Goal: Task Accomplishment & Management: Use online tool/utility

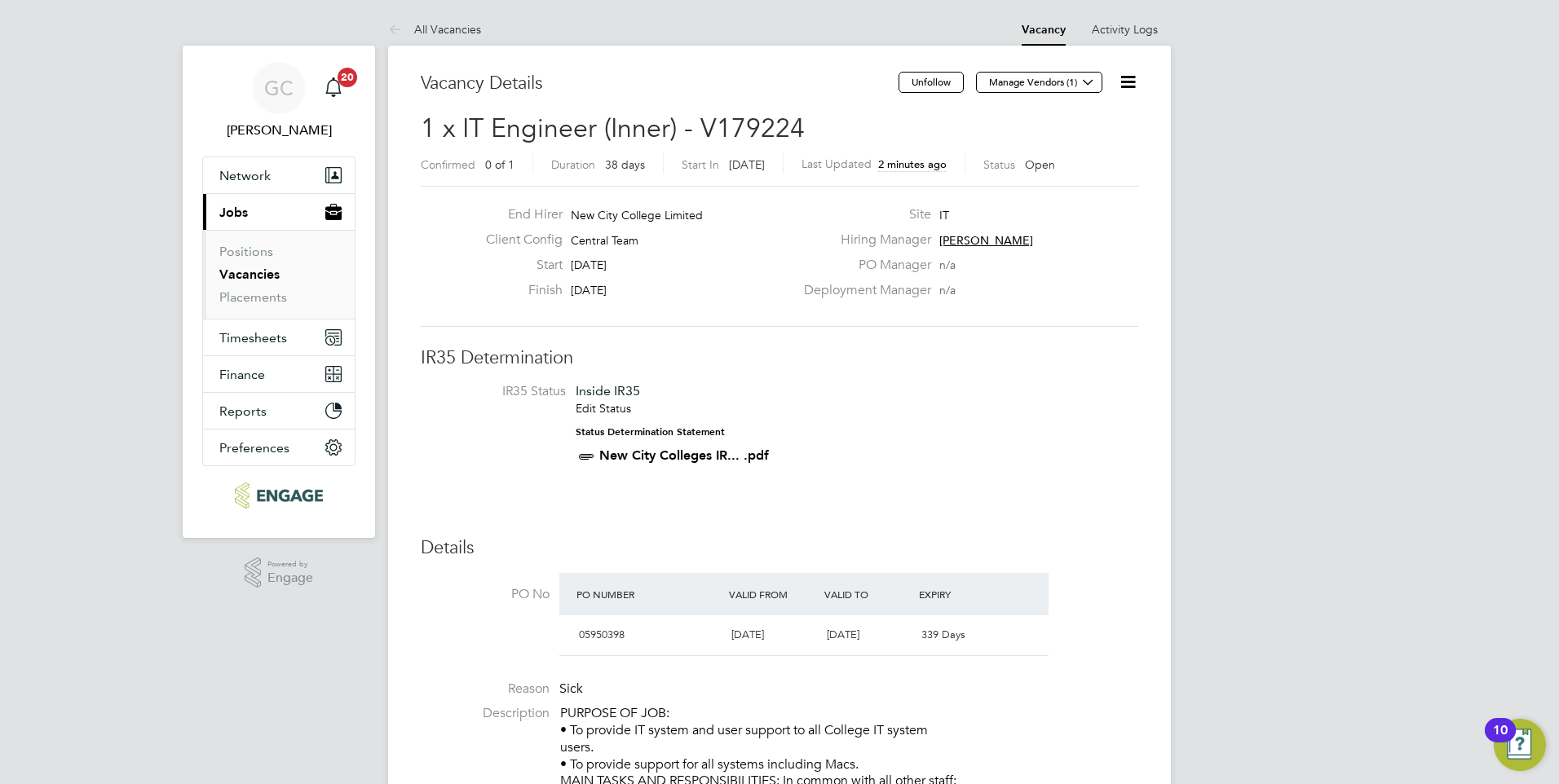
click at [236, 272] on link "Vacancies" at bounding box center [249, 274] width 61 height 15
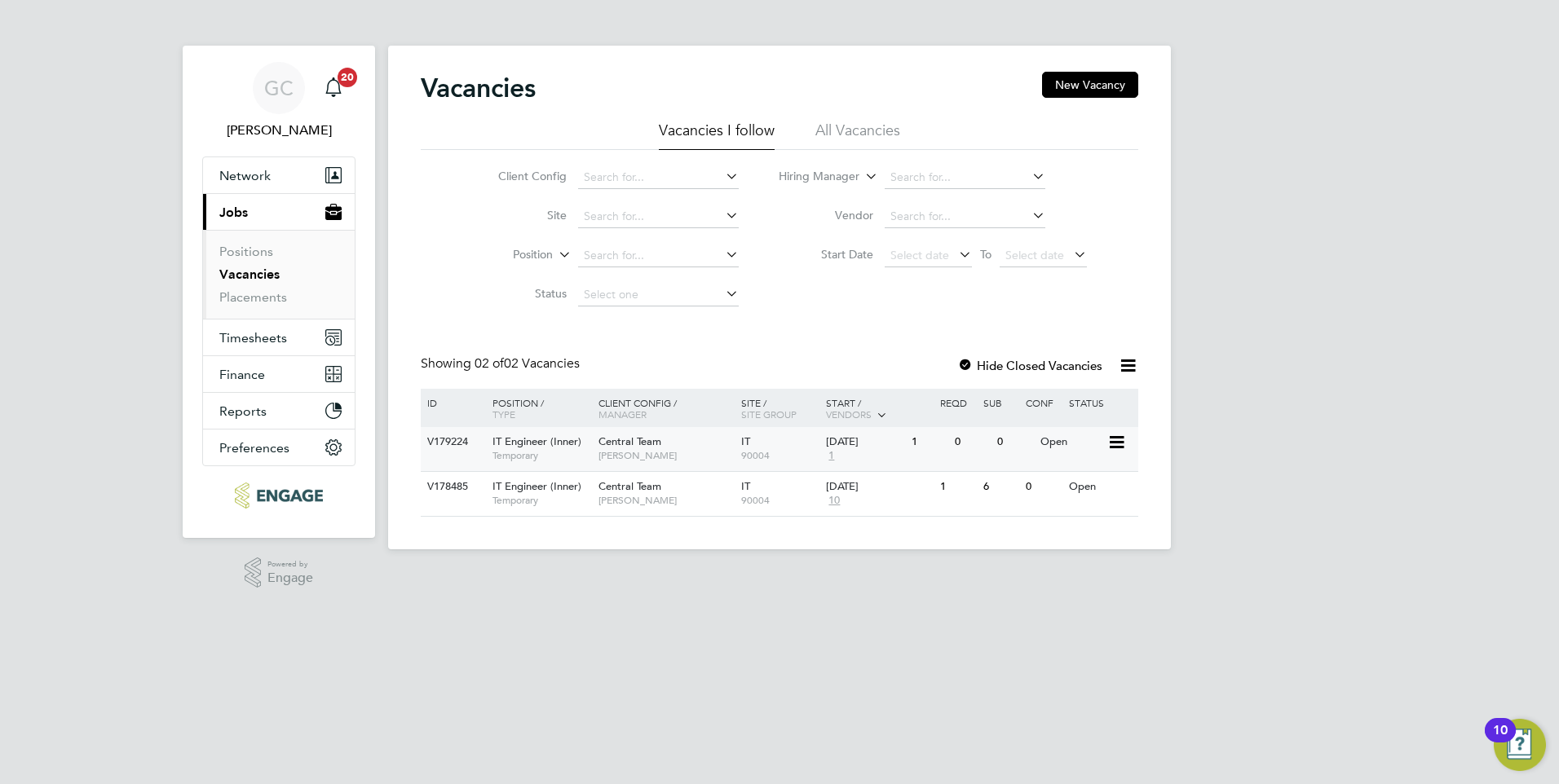
click at [832, 454] on span "1" at bounding box center [831, 456] width 11 height 13
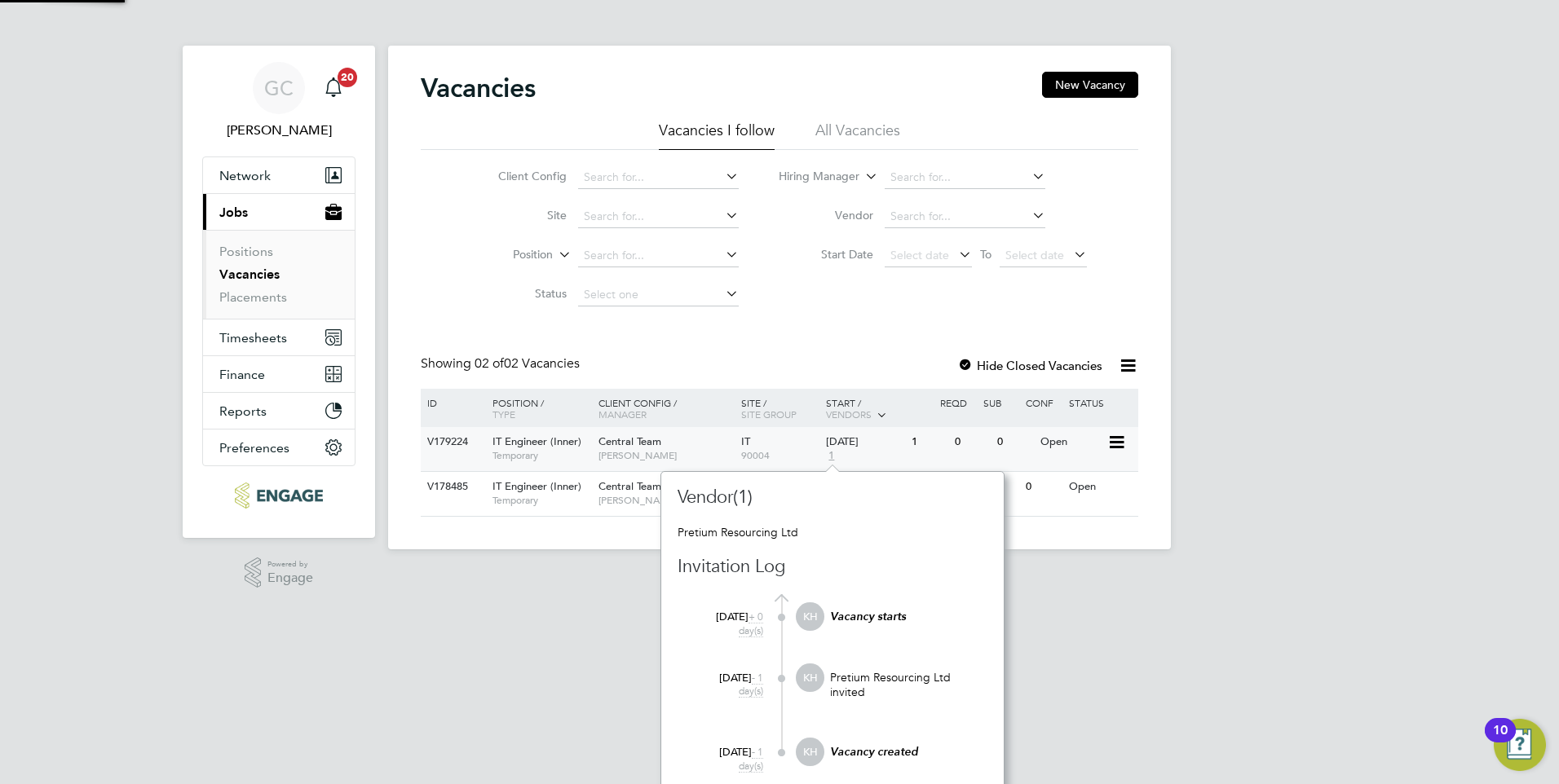
scroll to position [14, 12]
click at [606, 576] on html "GC Georgina Creighton Notifications 20 Applications: Network Sites Workers Curr…" at bounding box center [780, 287] width 1559 height 576
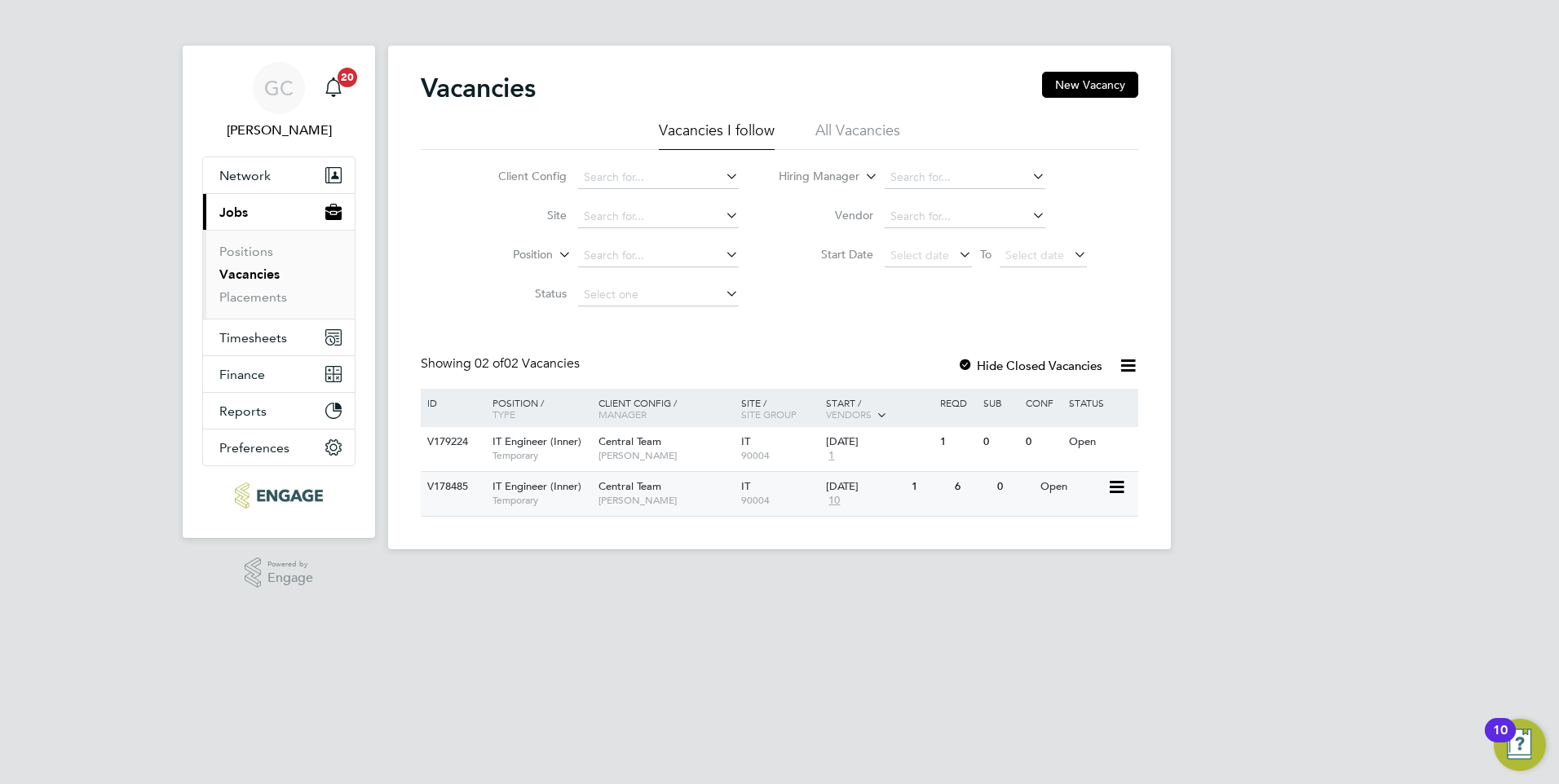
click at [837, 499] on span "10" at bounding box center [834, 501] width 16 height 13
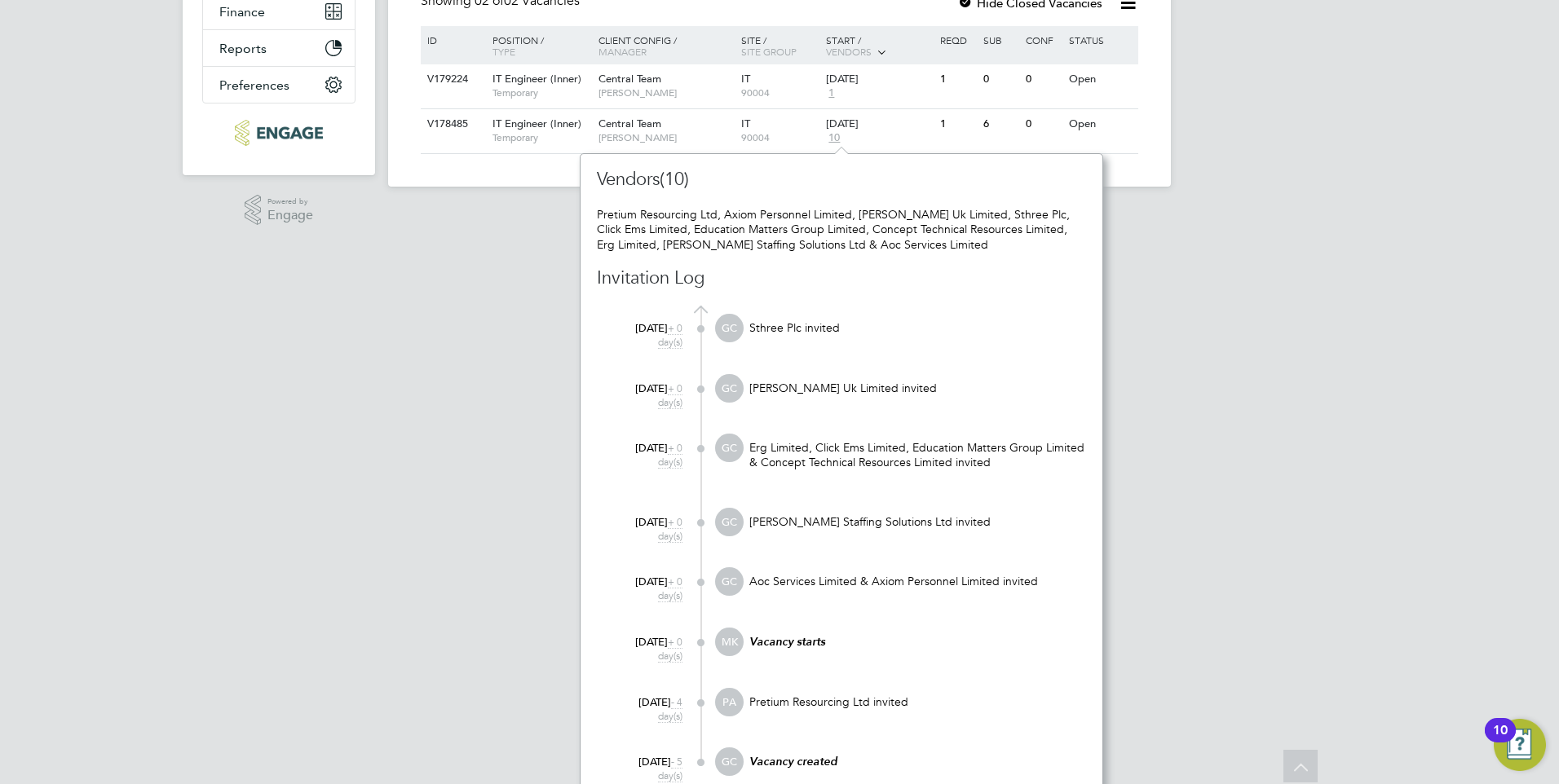
scroll to position [383, 0]
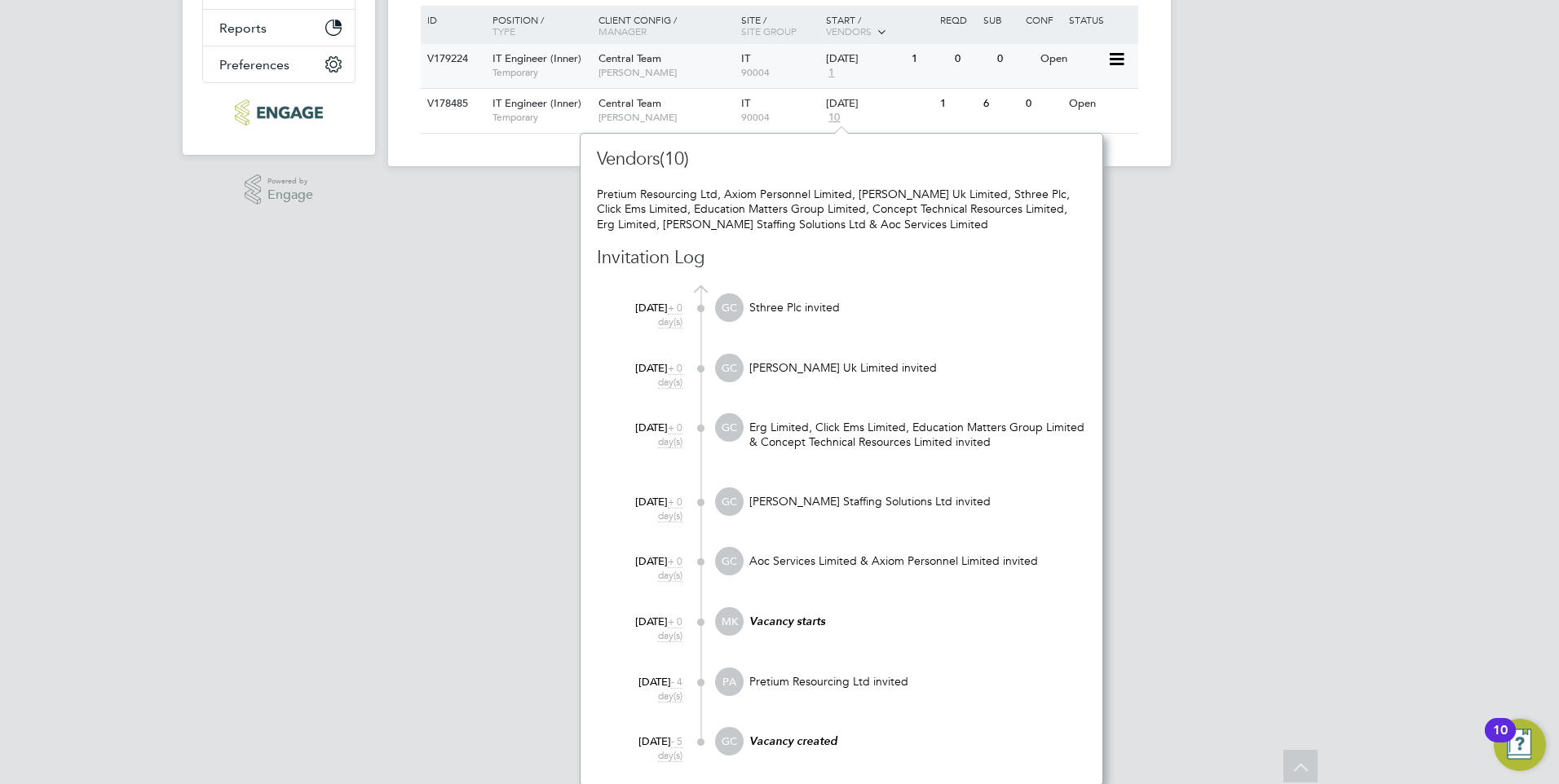
click at [524, 61] on span "IT Engineer (Inner)" at bounding box center [536, 58] width 88 height 13
